Goal: Information Seeking & Learning: Learn about a topic

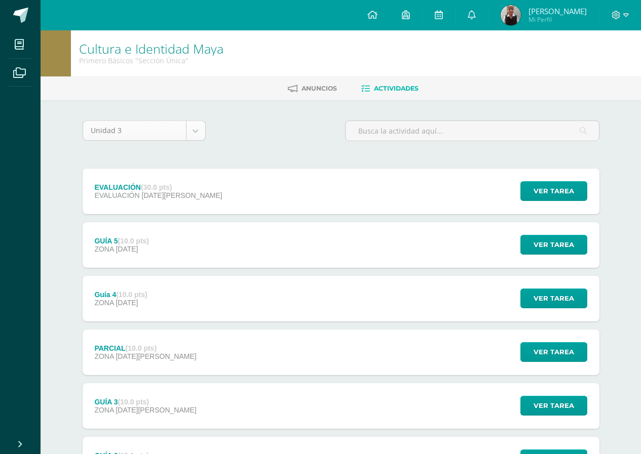
click at [145, 133] on body "Mis cursos Archivos Cerrar panel Ciencias Naturales Primero Básicos "Sección Ún…" at bounding box center [320, 302] width 641 height 604
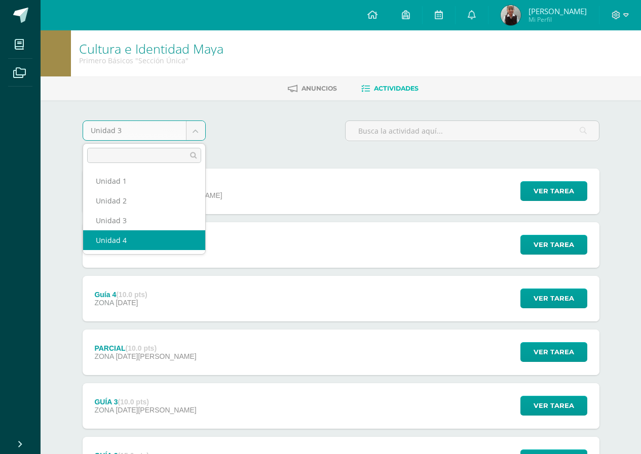
select select "Unidad 4"
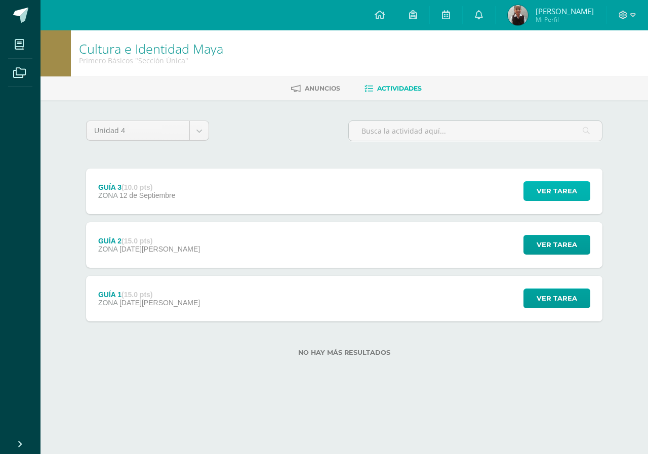
click at [547, 199] on span "Ver tarea" at bounding box center [557, 191] width 41 height 19
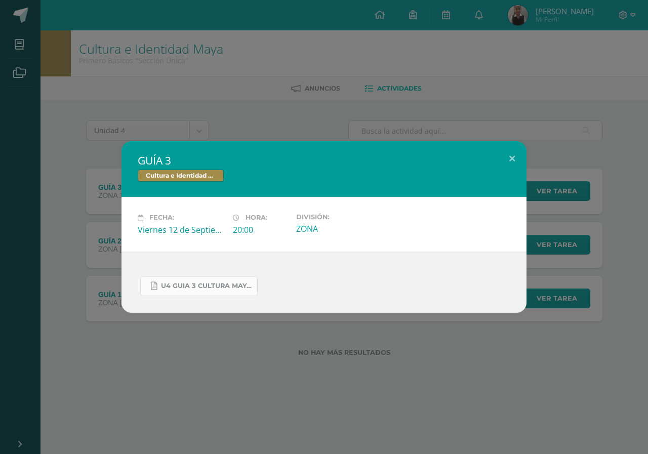
click at [211, 284] on span "U4 GUIA 3 CULTURA MAYA BASICOS.pdf" at bounding box center [206, 286] width 91 height 8
click at [195, 98] on div "GUÍA 3 Cultura e Identidad Maya Fecha: [DATE] Hora: 20:00 División:" at bounding box center [324, 227] width 648 height 454
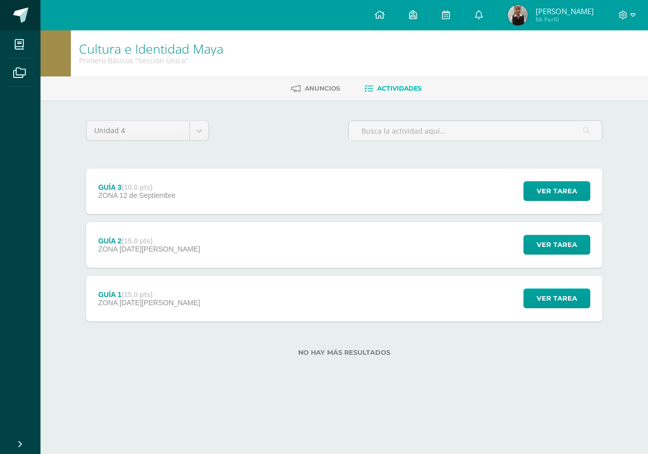
click at [20, 10] on span at bounding box center [20, 15] width 15 height 15
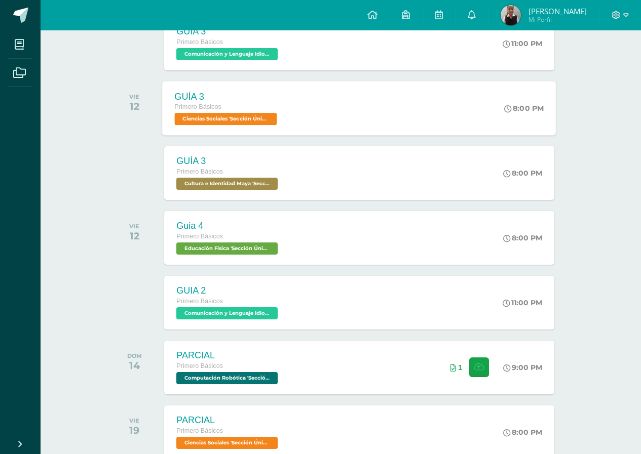
scroll to position [441, 0]
